Goal: Task Accomplishment & Management: Manage account settings

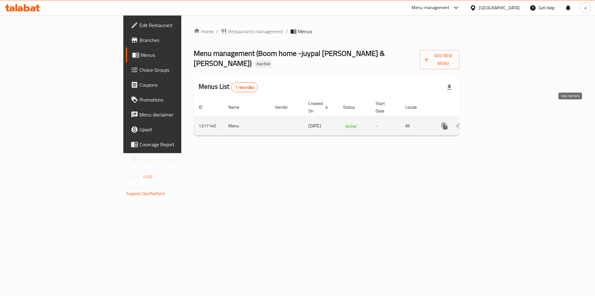
click at [493, 122] on icon "enhanced table" at bounding box center [489, 125] width 7 height 7
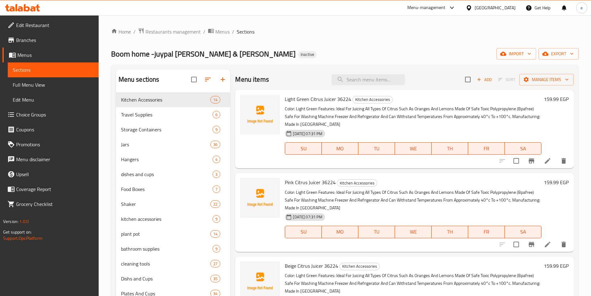
click at [31, 88] on span "Full Menu View" at bounding box center [53, 84] width 81 height 7
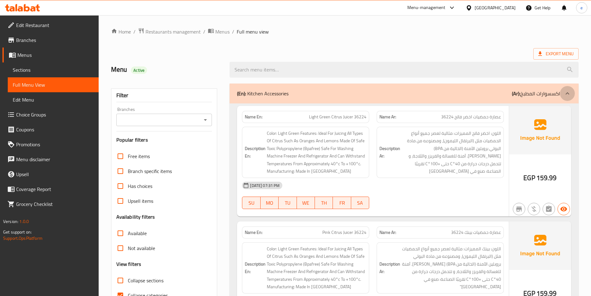
click at [566, 91] on icon at bounding box center [566, 93] width 7 height 7
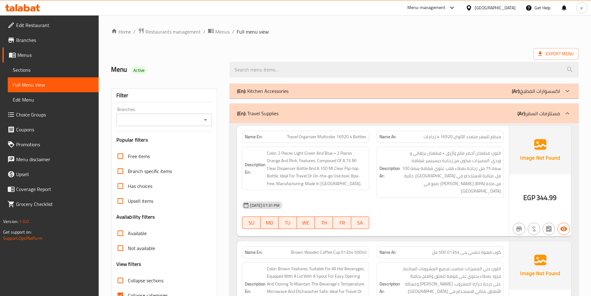
scroll to position [31, 0]
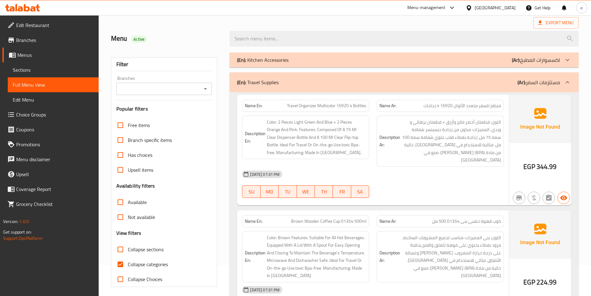
click at [566, 87] on div at bounding box center [567, 82] width 15 height 15
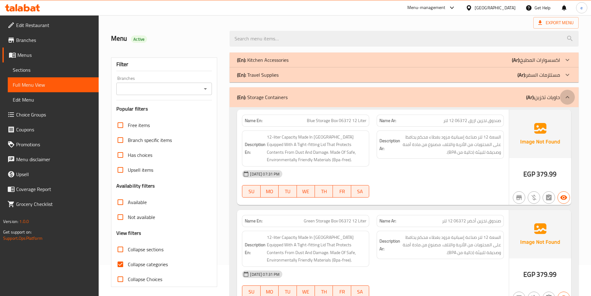
click at [568, 95] on icon at bounding box center [566, 96] width 7 height 7
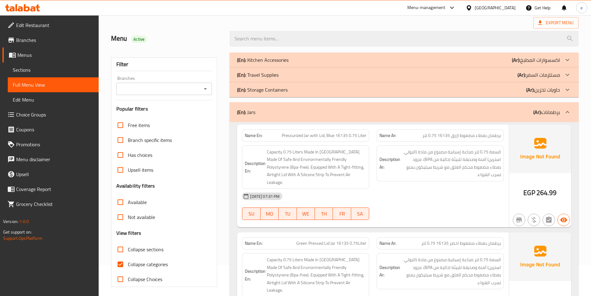
click at [569, 109] on icon at bounding box center [566, 111] width 7 height 7
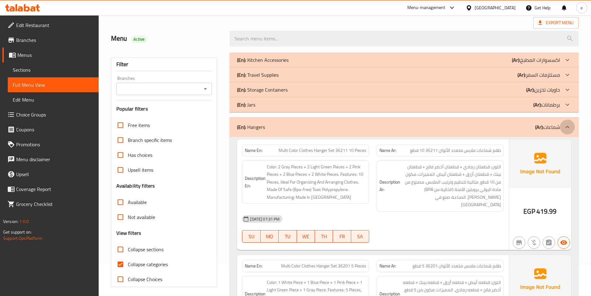
click at [567, 127] on icon at bounding box center [567, 127] width 4 height 2
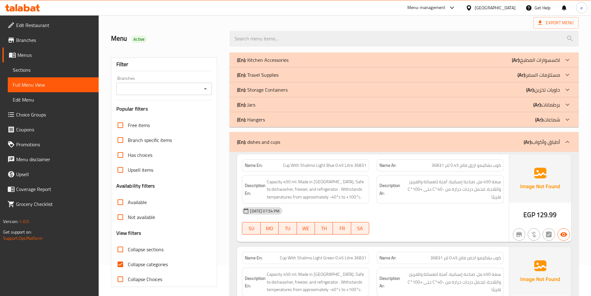
click at [569, 140] on icon at bounding box center [566, 141] width 7 height 7
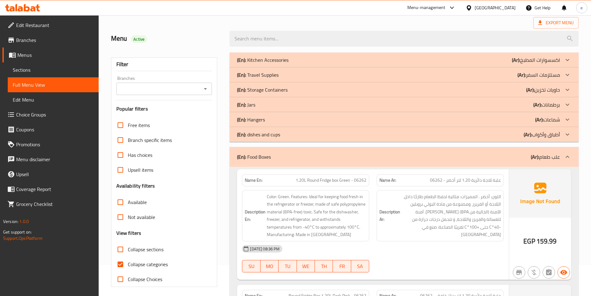
click at [567, 154] on icon at bounding box center [566, 156] width 7 height 7
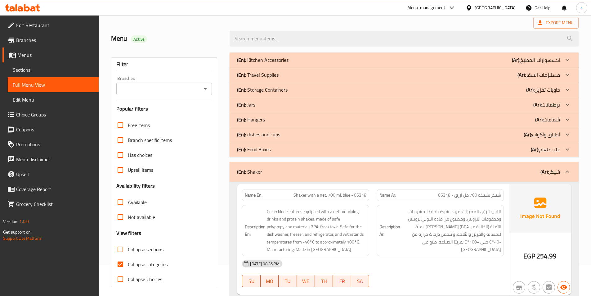
click at [566, 171] on icon at bounding box center [566, 171] width 7 height 7
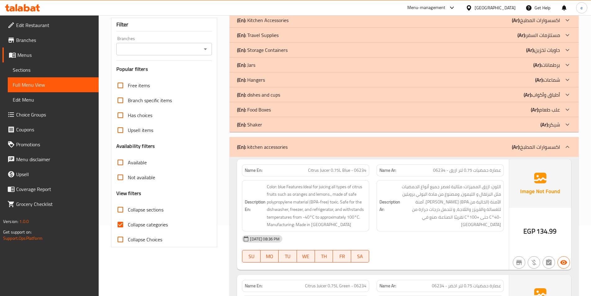
scroll to position [93, 0]
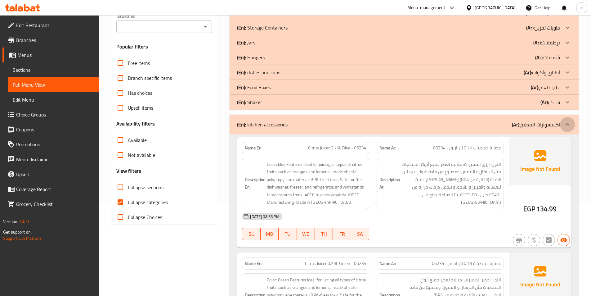
click at [565, 125] on icon at bounding box center [567, 124] width 4 height 2
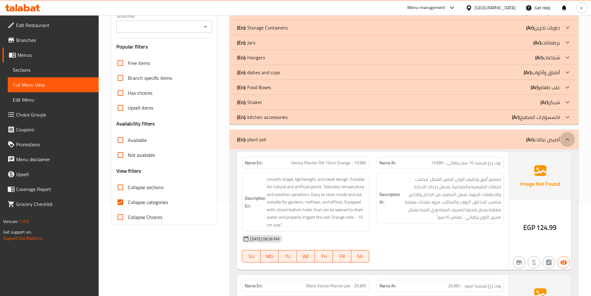
click at [567, 137] on icon at bounding box center [566, 139] width 7 height 7
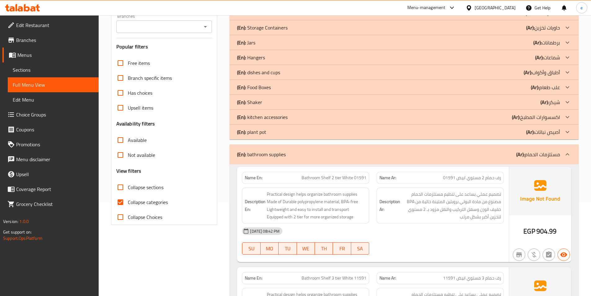
click at [568, 150] on div at bounding box center [567, 154] width 15 height 15
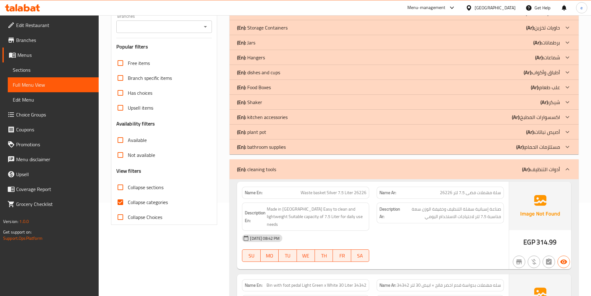
click at [565, 170] on icon at bounding box center [566, 168] width 7 height 7
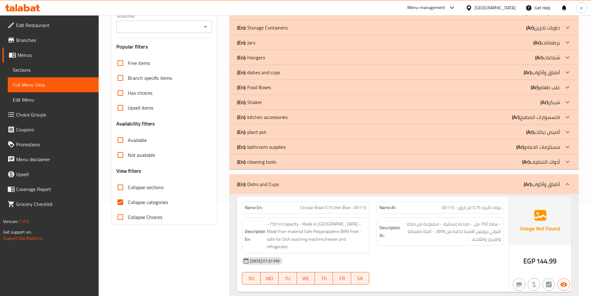
click at [568, 183] on icon at bounding box center [566, 183] width 7 height 7
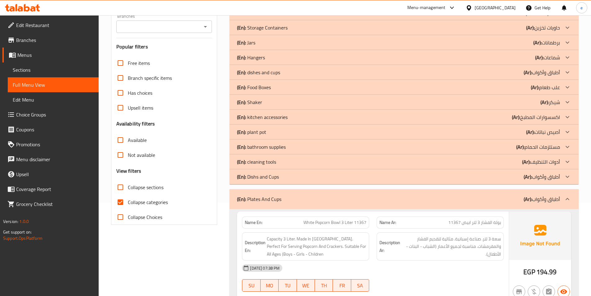
scroll to position [217, 0]
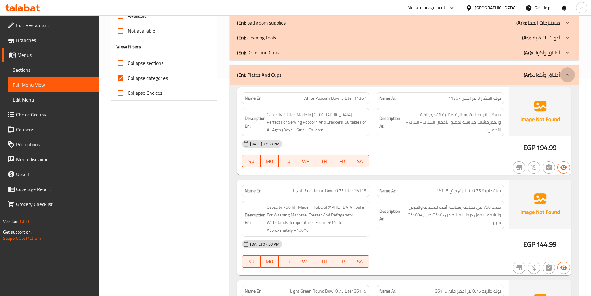
click at [567, 76] on icon at bounding box center [566, 74] width 7 height 7
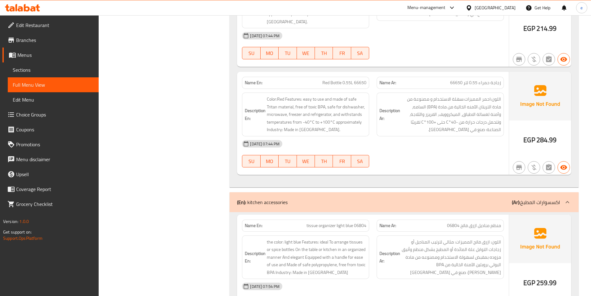
scroll to position [3969, 0]
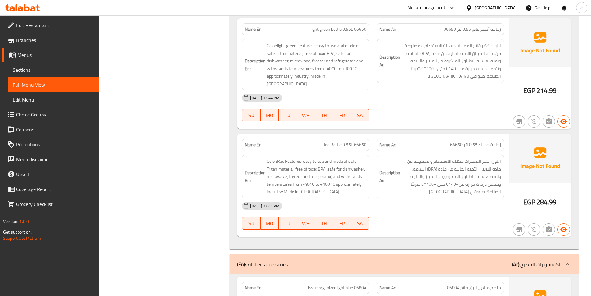
click at [570, 260] on icon at bounding box center [566, 263] width 7 height 7
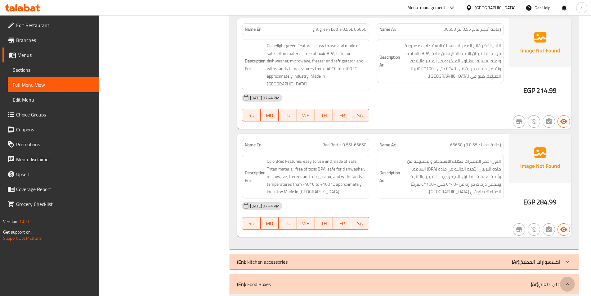
click at [566, 280] on icon at bounding box center [566, 283] width 7 height 7
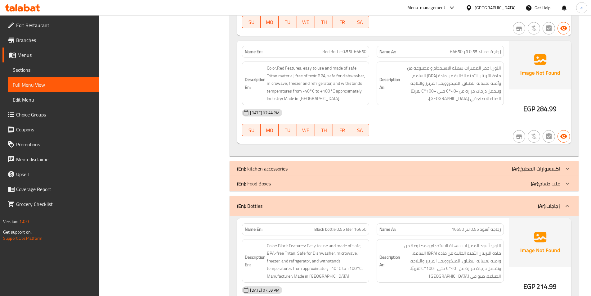
scroll to position [3938, 0]
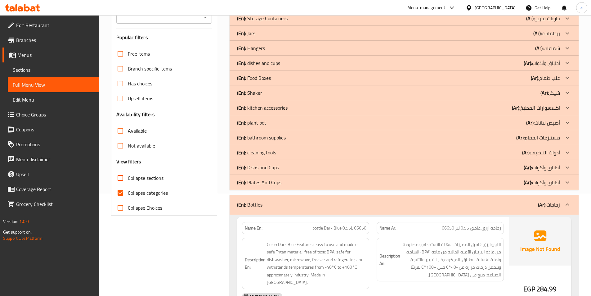
scroll to position [155, 0]
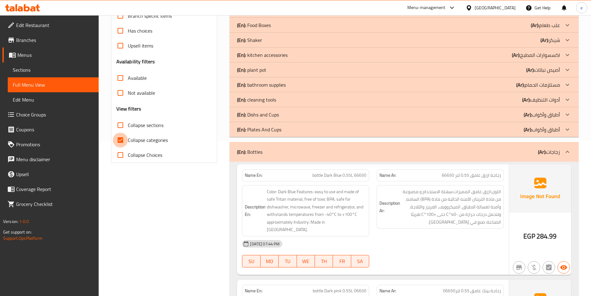
click at [122, 142] on input "Collapse categories" at bounding box center [120, 139] width 15 height 15
checkbox input "false"
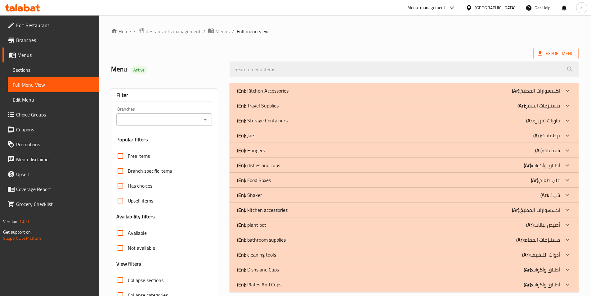
scroll to position [0, 0]
click at [163, 34] on span "Restaurants management" at bounding box center [172, 31] width 55 height 7
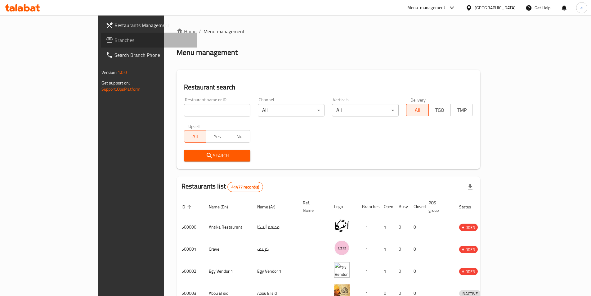
click at [114, 41] on span "Branches" at bounding box center [153, 39] width 78 height 7
